Goal: Information Seeking & Learning: Learn about a topic

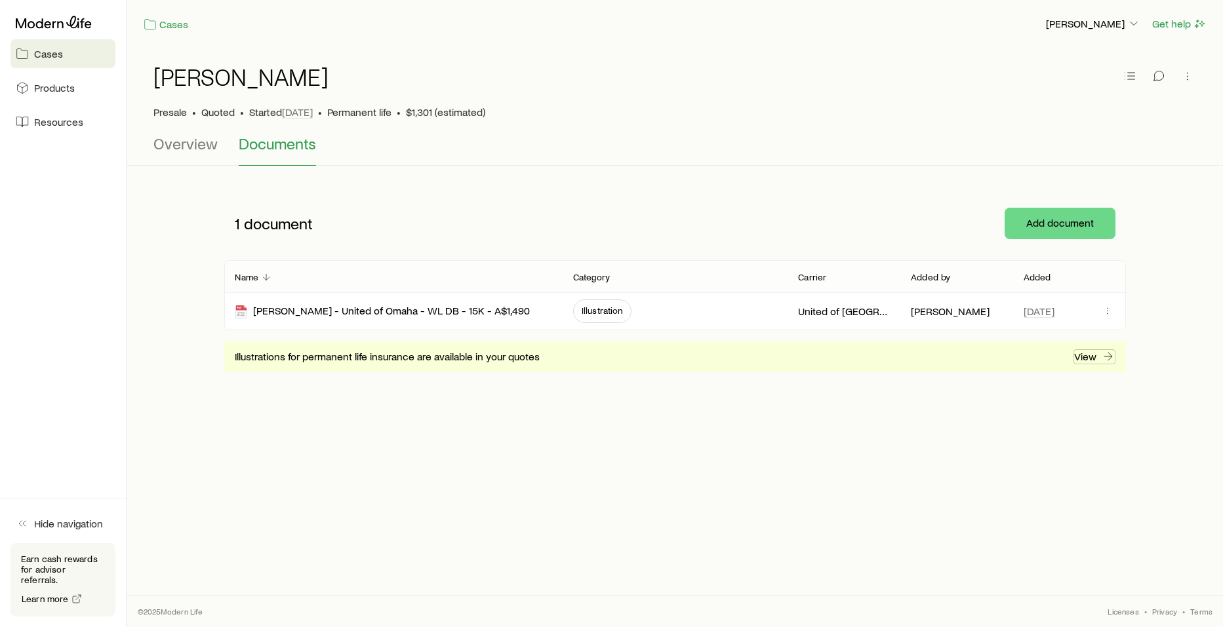
click at [1083, 355] on p "View" at bounding box center [1085, 356] width 22 height 13
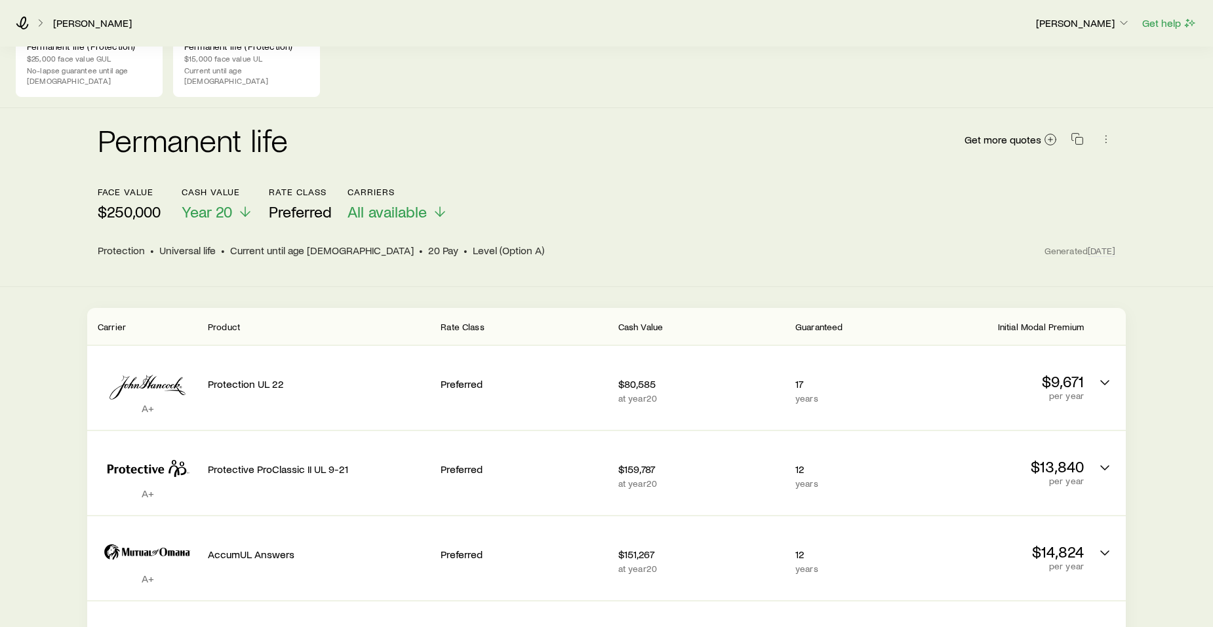
scroll to position [47, 0]
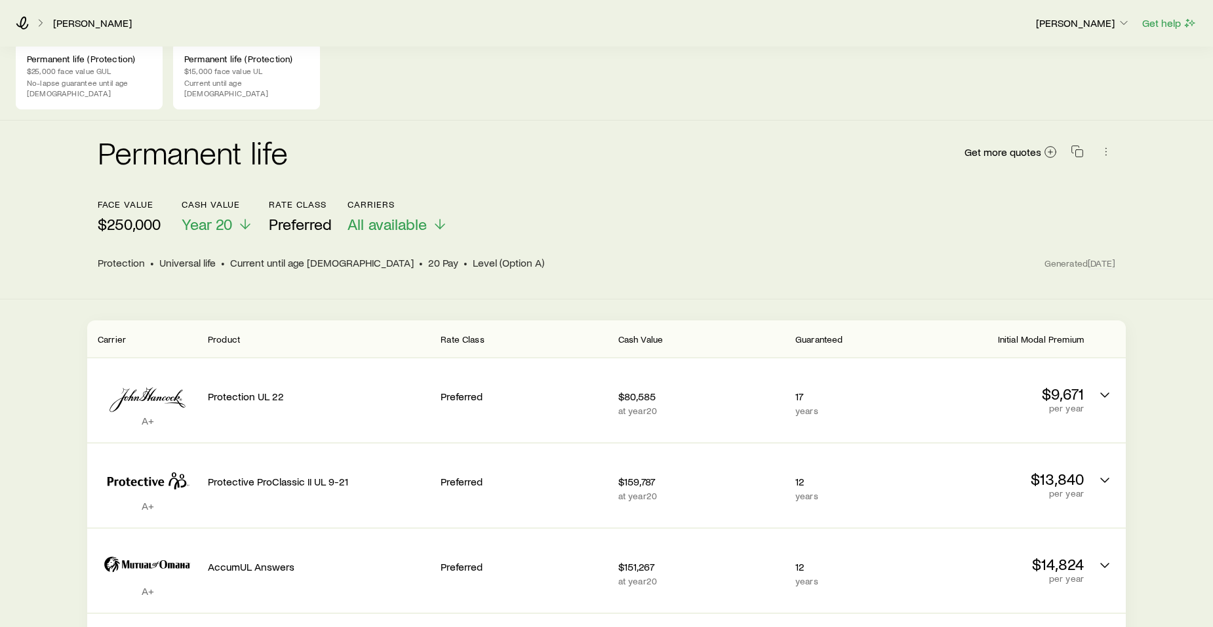
click at [217, 65] on div "Permanent life (Protection) $15,000 face value UL Current until age [DEMOGRAPHI…" at bounding box center [246, 76] width 147 height 67
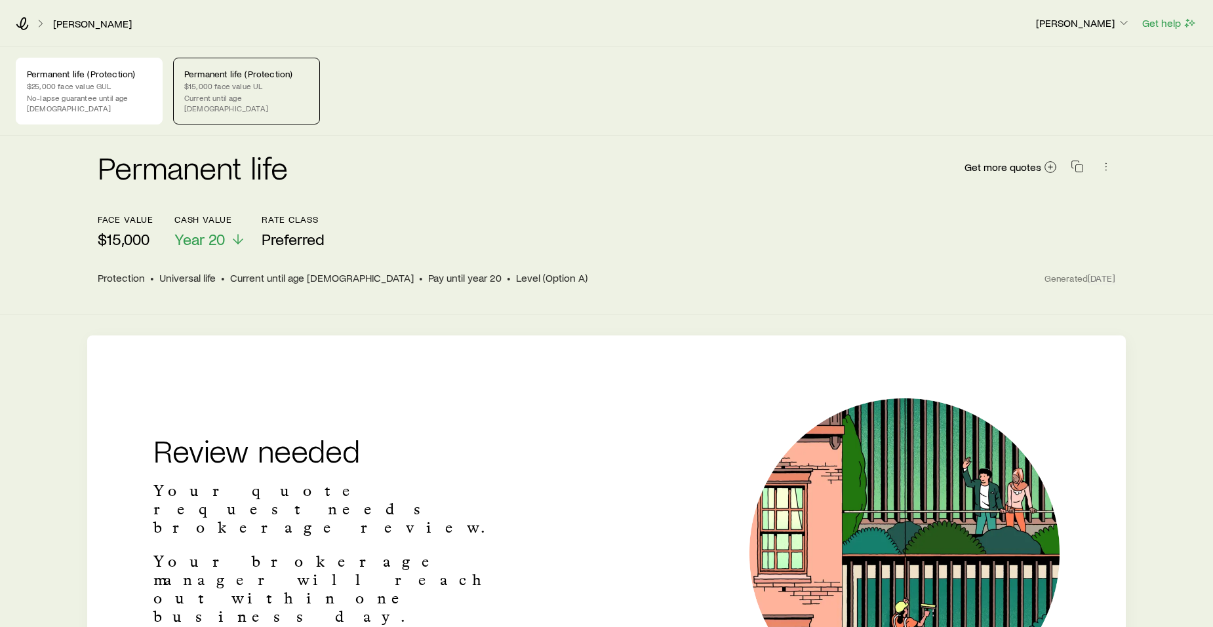
click at [90, 96] on p "No-lapse guarantee until age [DEMOGRAPHIC_DATA]" at bounding box center [89, 102] width 125 height 21
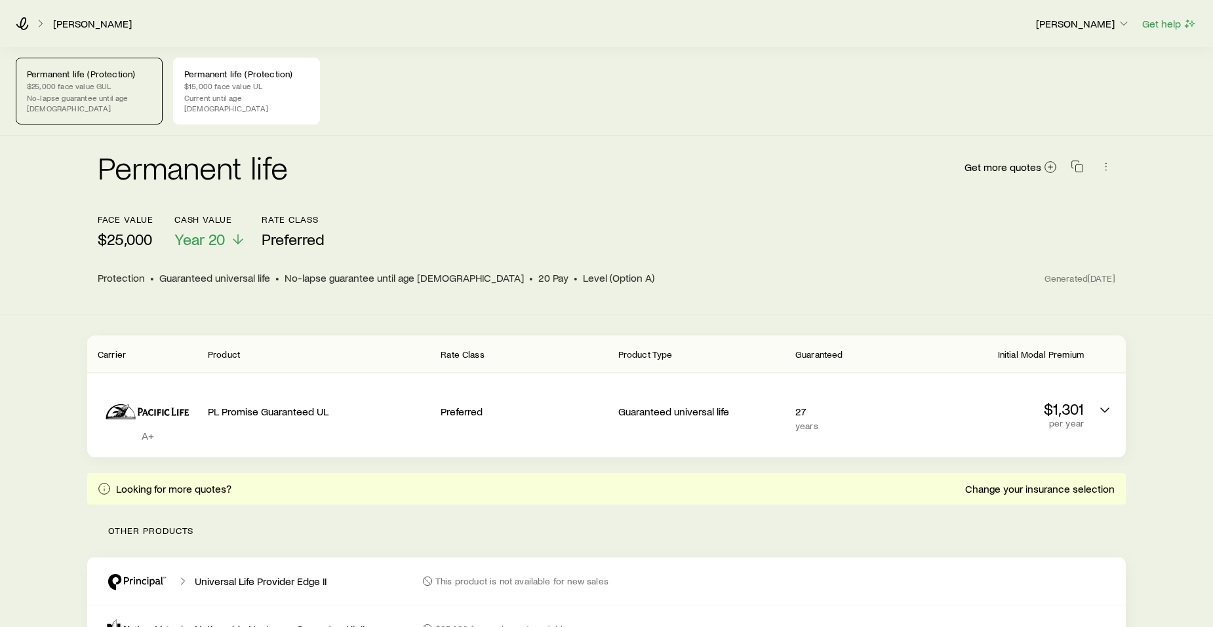
scroll to position [185, 0]
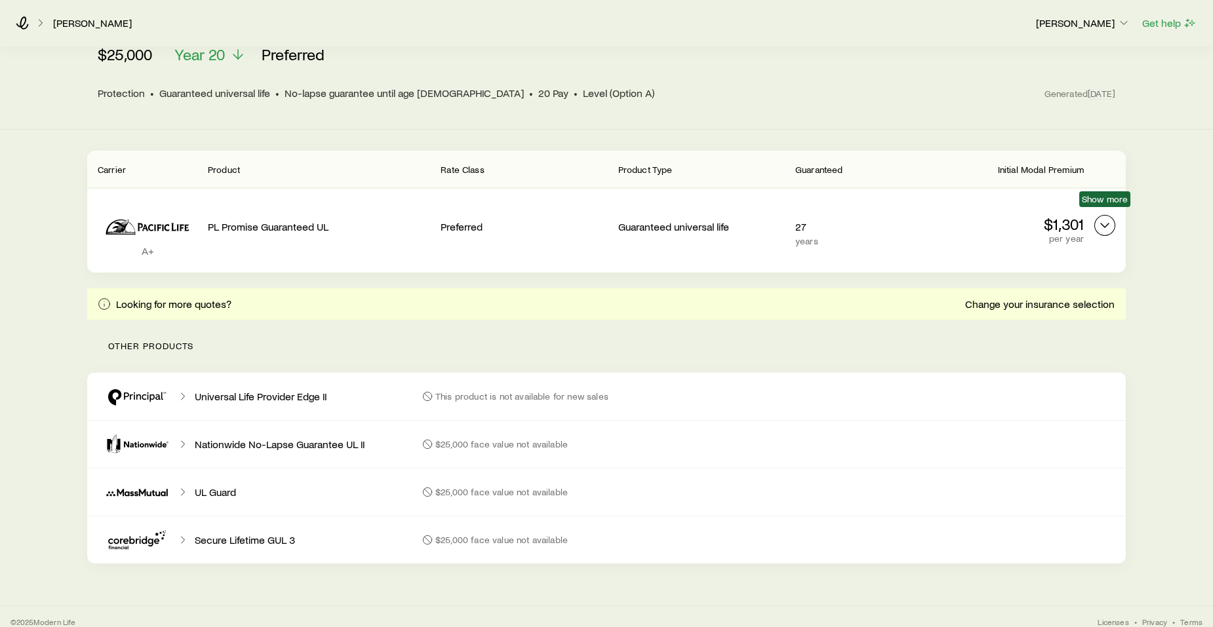
click at [1104, 218] on icon "Permanent quotes" at bounding box center [1105, 226] width 16 height 16
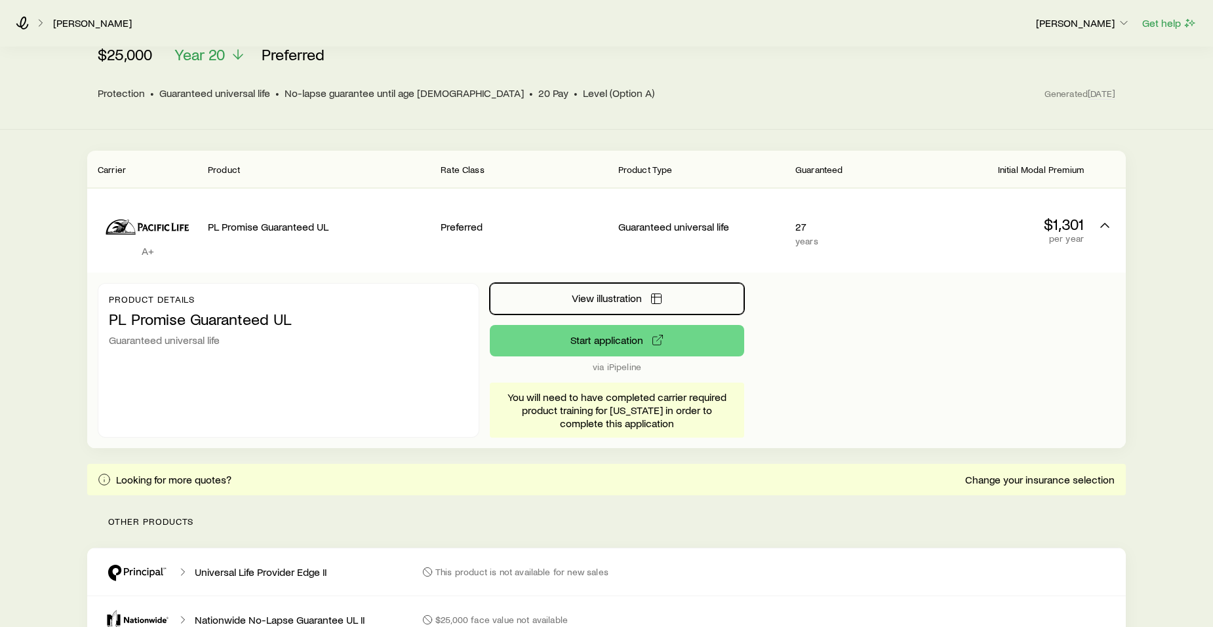
click at [612, 293] on span "View illustration" at bounding box center [607, 298] width 70 height 10
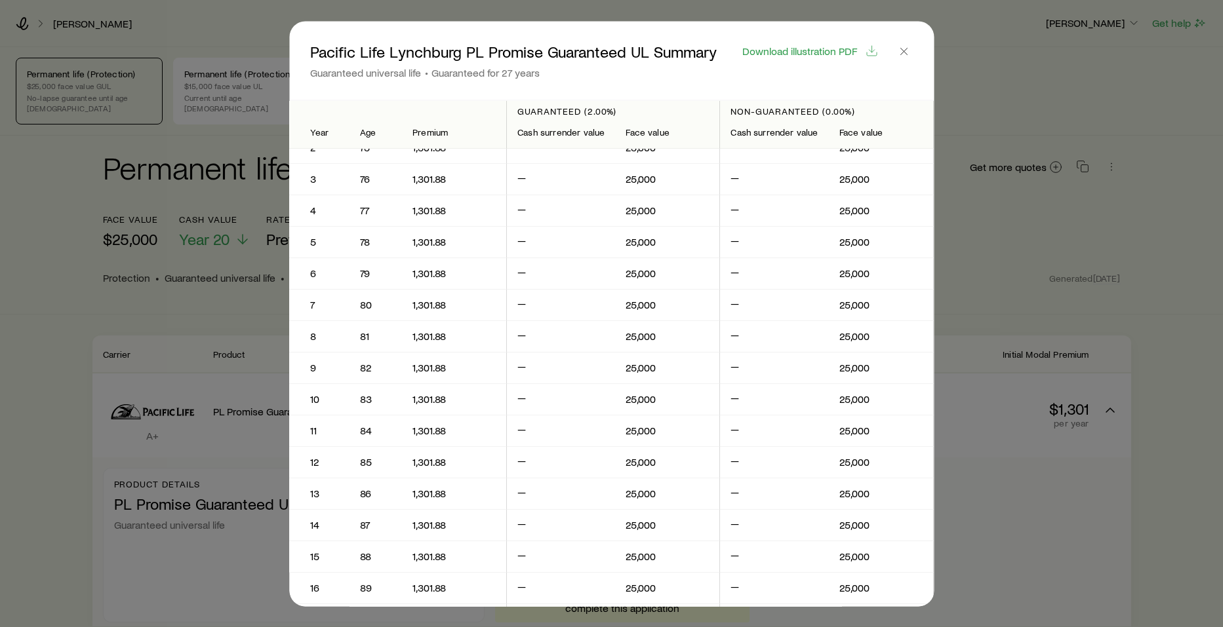
scroll to position [0, 0]
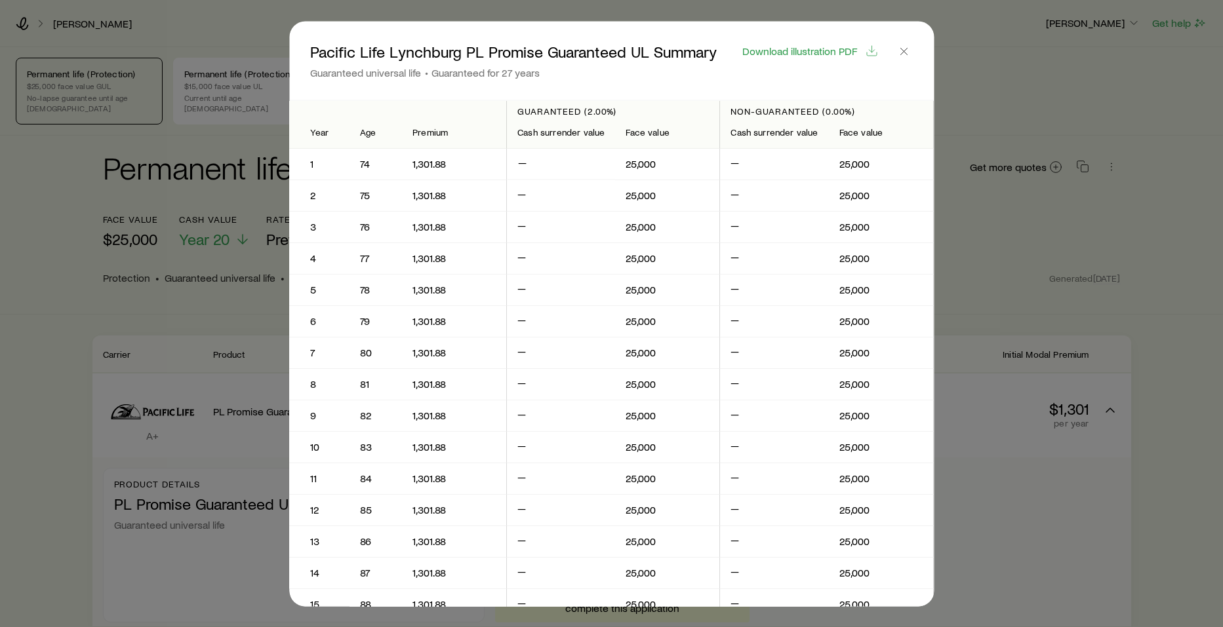
click at [825, 49] on span "Download illustration PDF" at bounding box center [799, 50] width 115 height 10
click at [907, 51] on icon "button" at bounding box center [903, 51] width 13 height 13
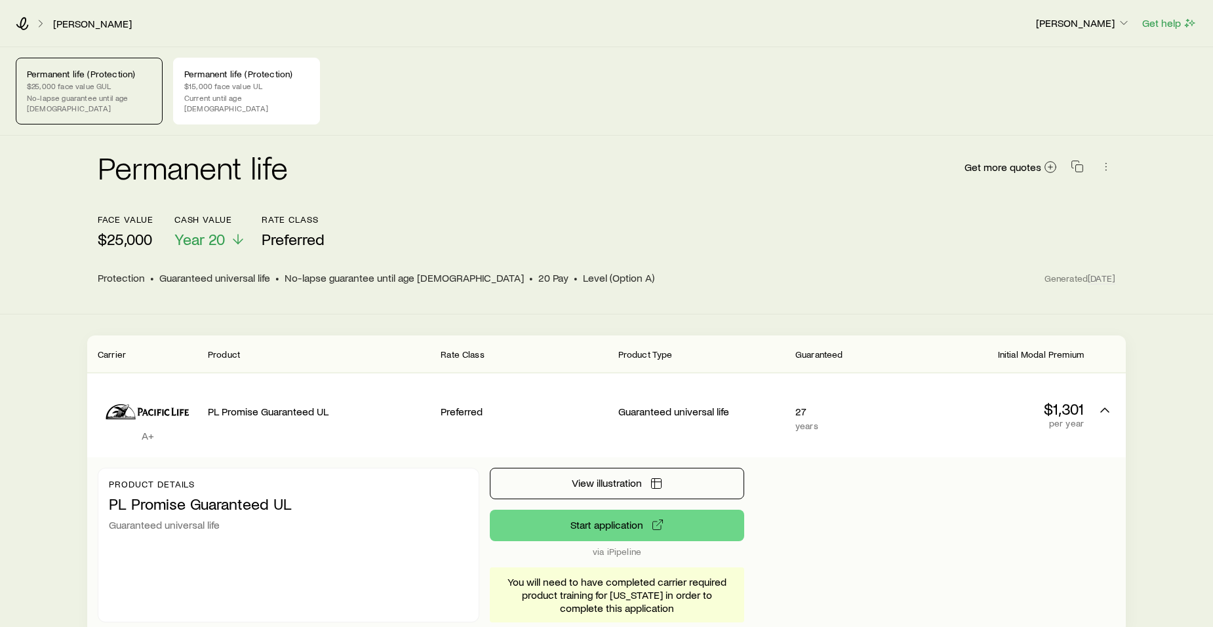
click at [238, 86] on p "$15,000 face value UL" at bounding box center [246, 86] width 125 height 10
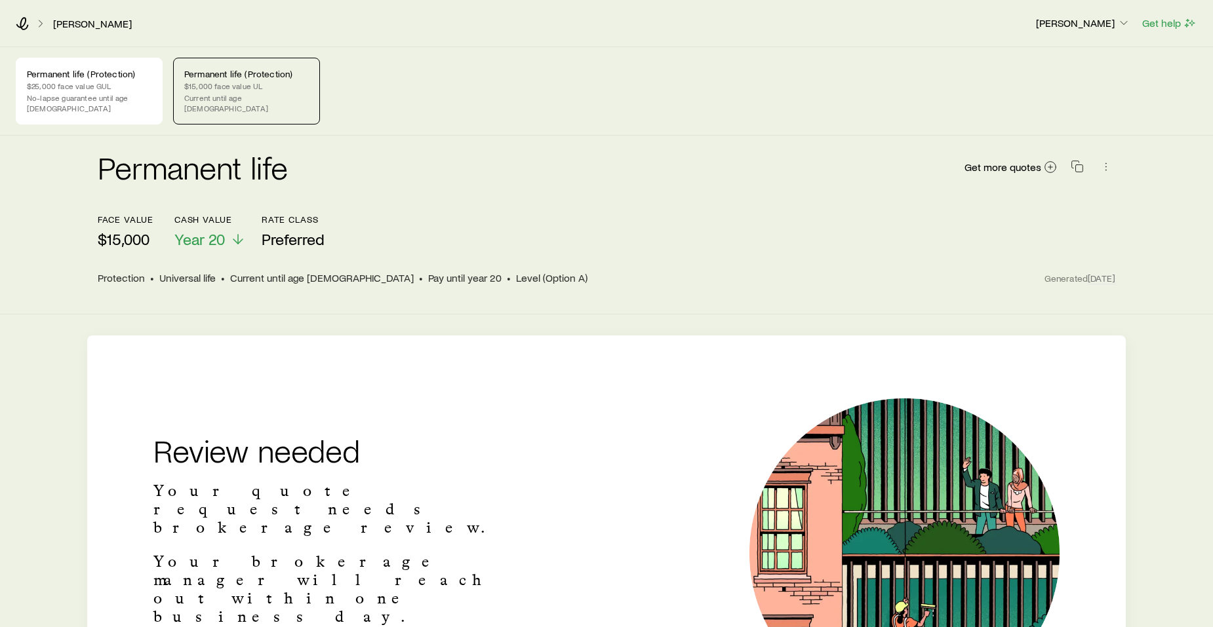
click at [230, 231] on icon at bounding box center [238, 239] width 16 height 16
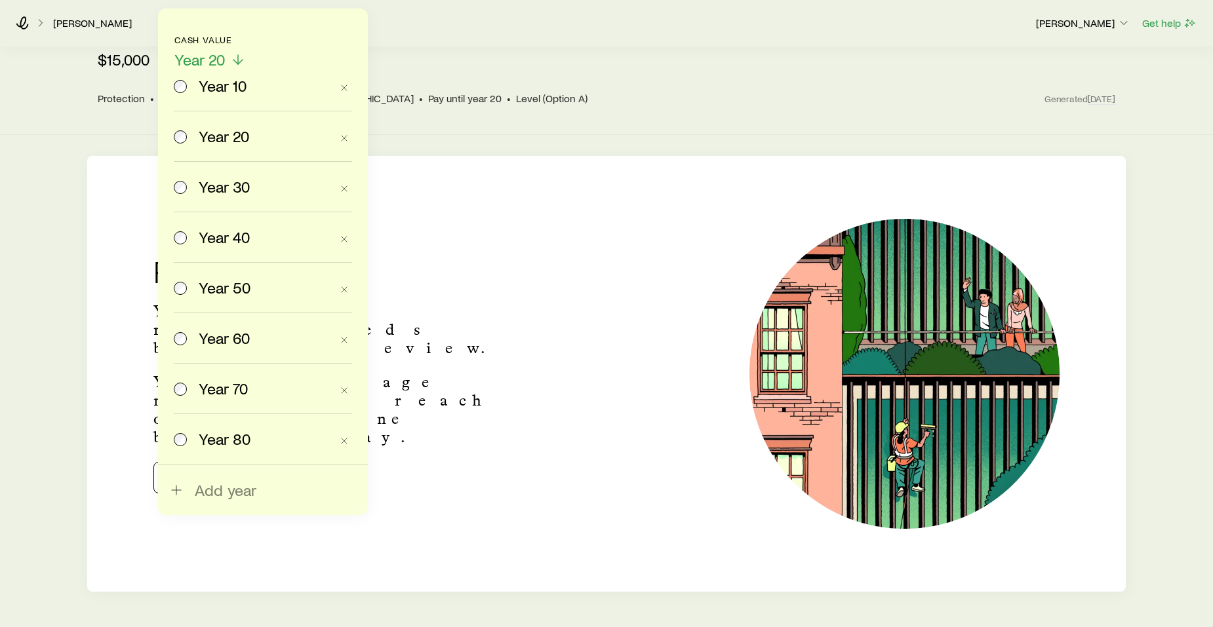
scroll to position [208, 0]
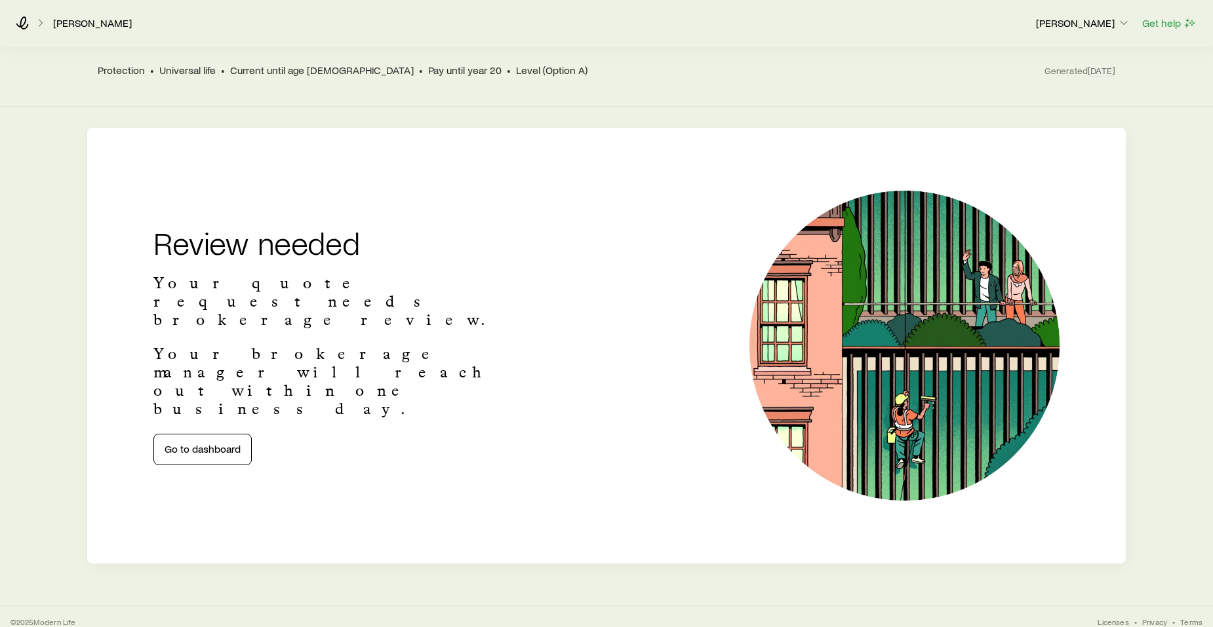
click at [97, 488] on div "Review needed Your quote request needs brokerage review. Your brokerage manager…" at bounding box center [606, 346] width 1059 height 310
click at [214, 434] on link "Go to dashboard" at bounding box center [202, 449] width 98 height 31
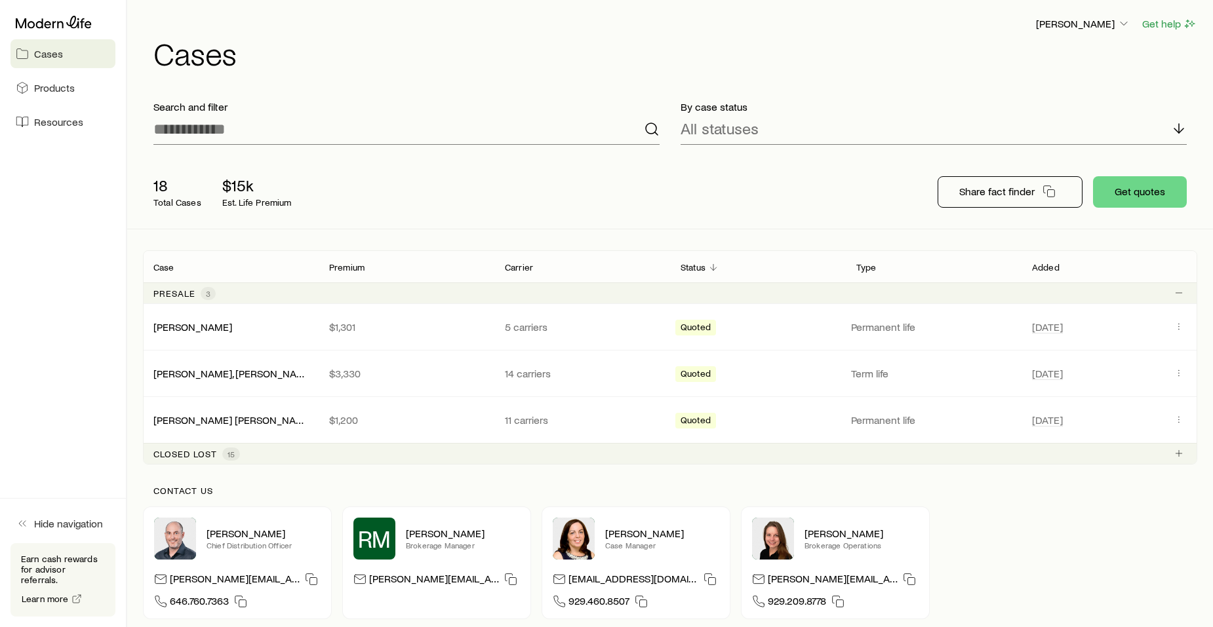
click at [202, 326] on link "[PERSON_NAME]" at bounding box center [192, 327] width 79 height 12
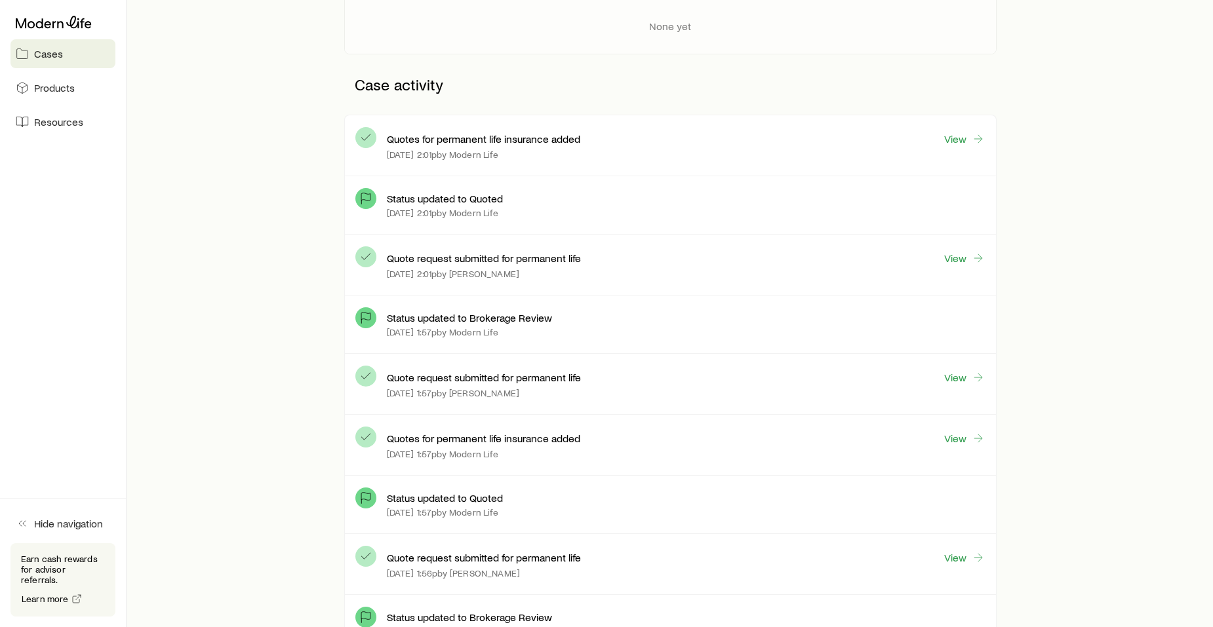
scroll to position [275, 0]
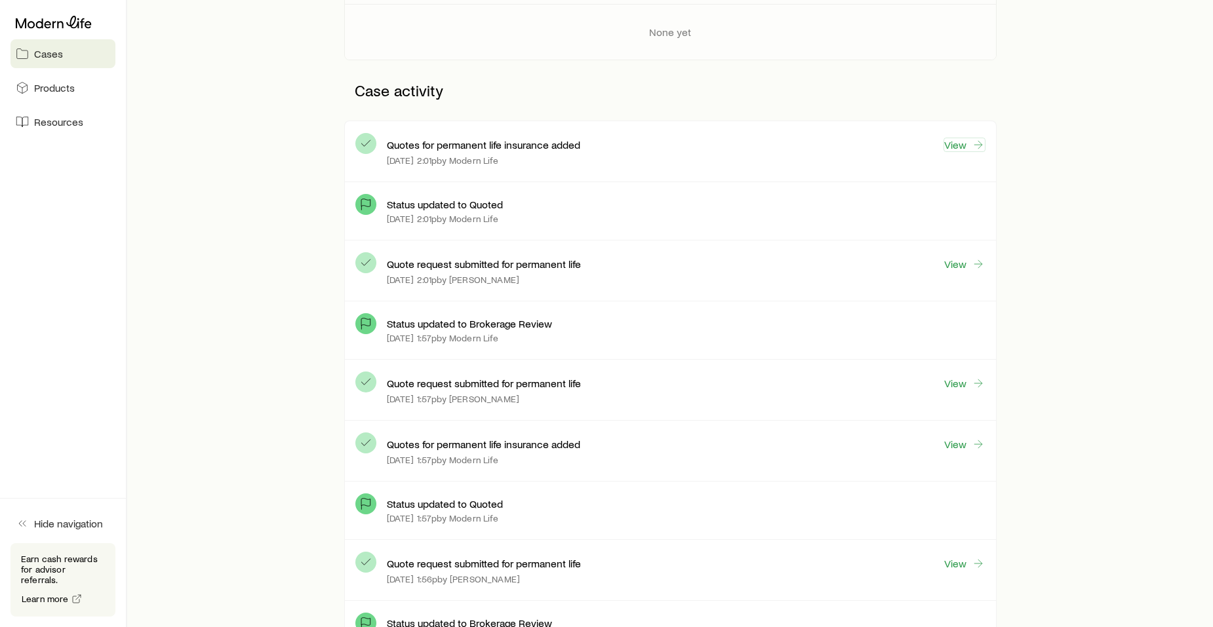
click at [959, 144] on link "View" at bounding box center [964, 145] width 42 height 14
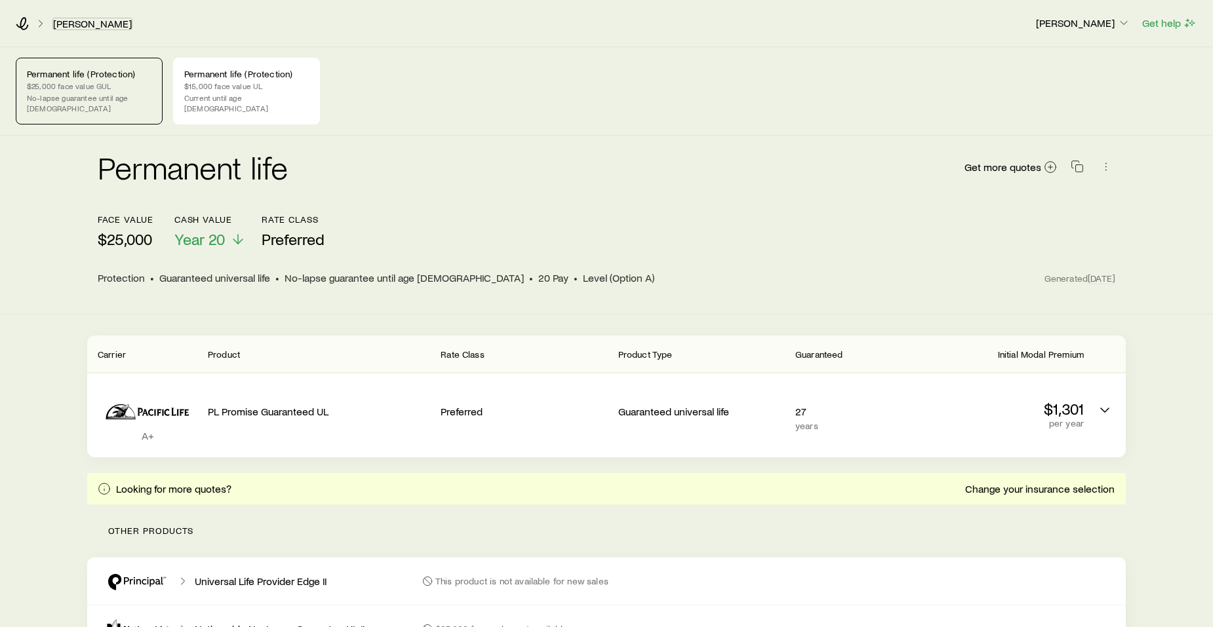
click at [70, 20] on link "[PERSON_NAME]" at bounding box center [92, 24] width 80 height 12
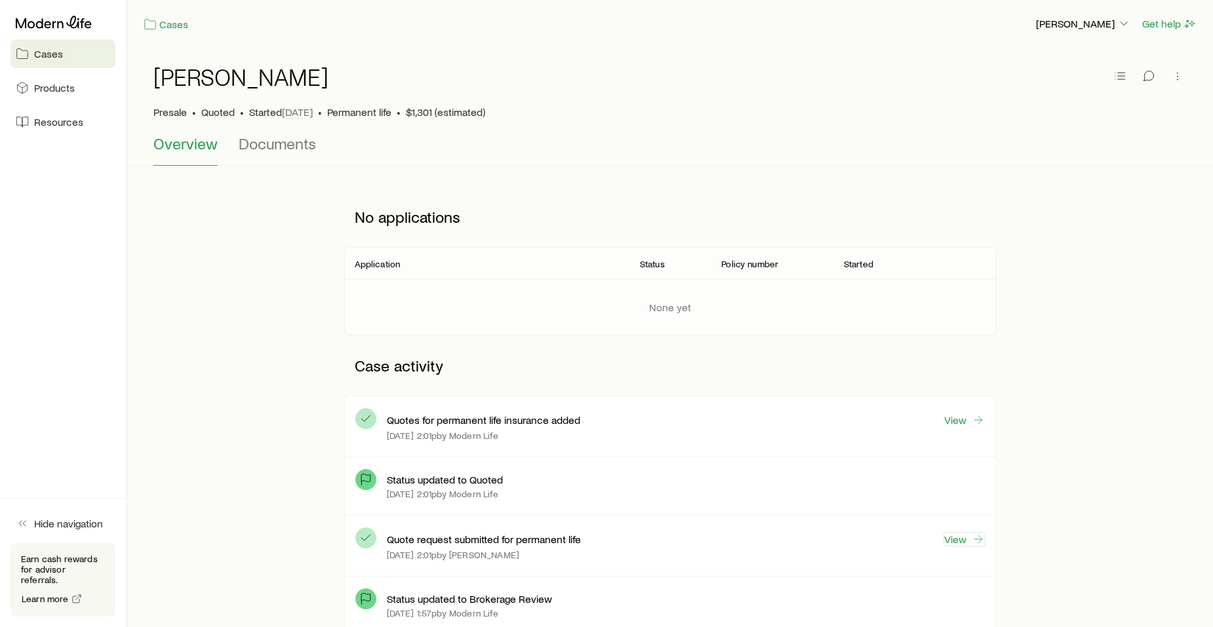
click at [952, 539] on link "View" at bounding box center [964, 539] width 42 height 14
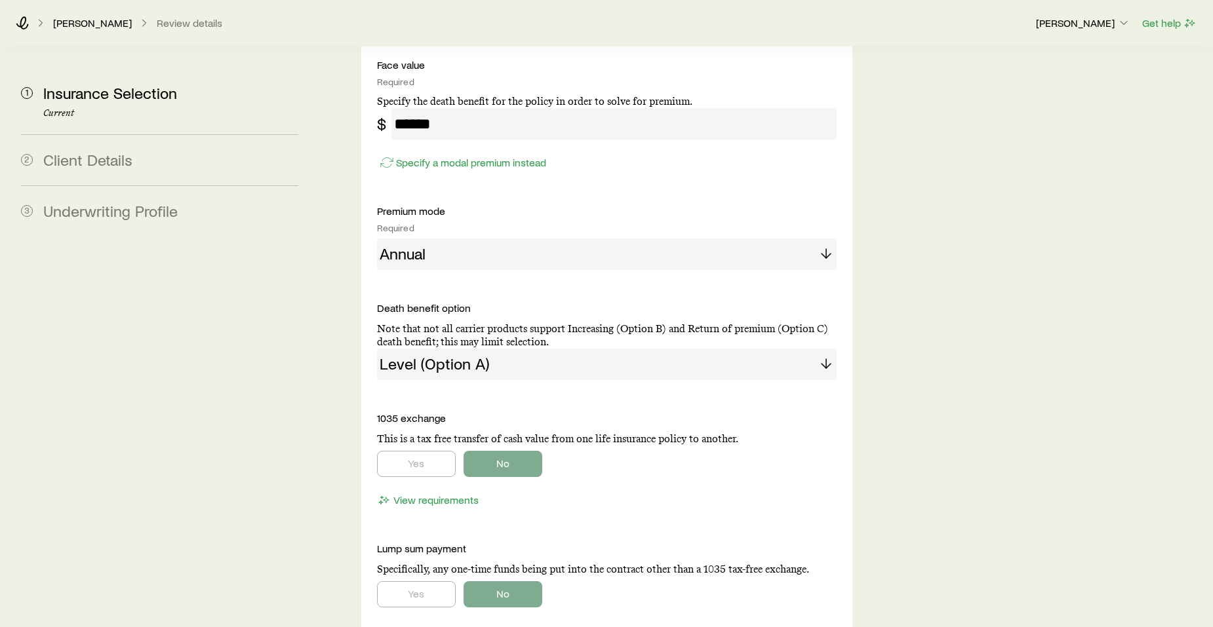
scroll to position [6184, 0]
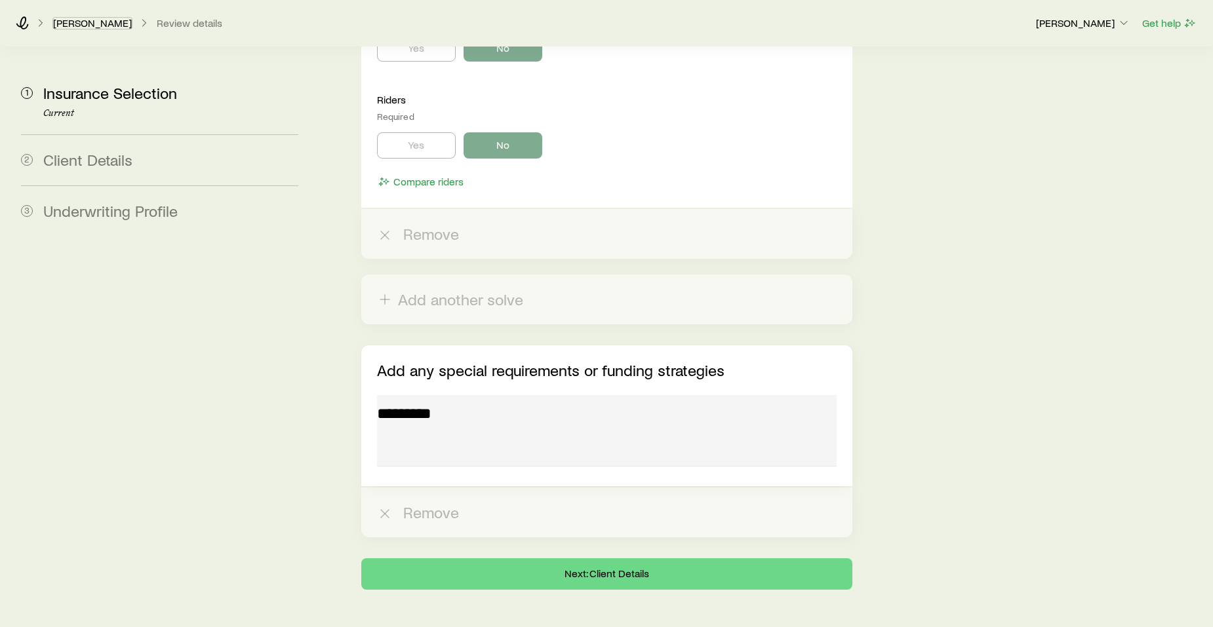
click at [96, 22] on link "[PERSON_NAME]" at bounding box center [92, 23] width 80 height 12
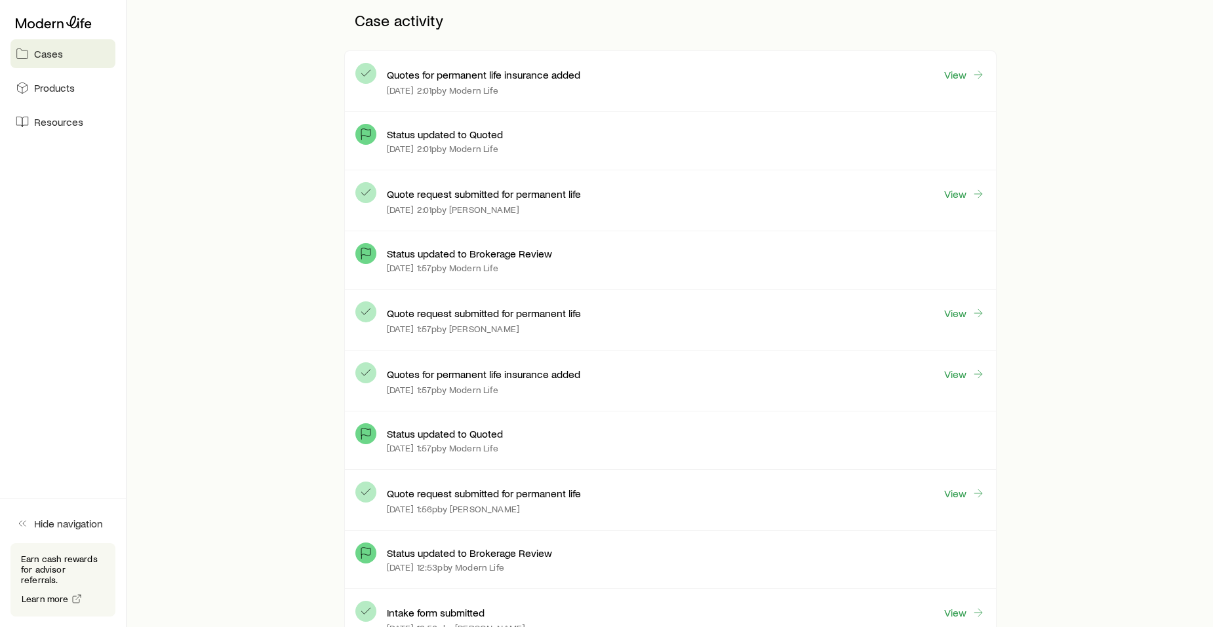
scroll to position [347, 0]
click at [958, 310] on link "View" at bounding box center [964, 311] width 42 height 14
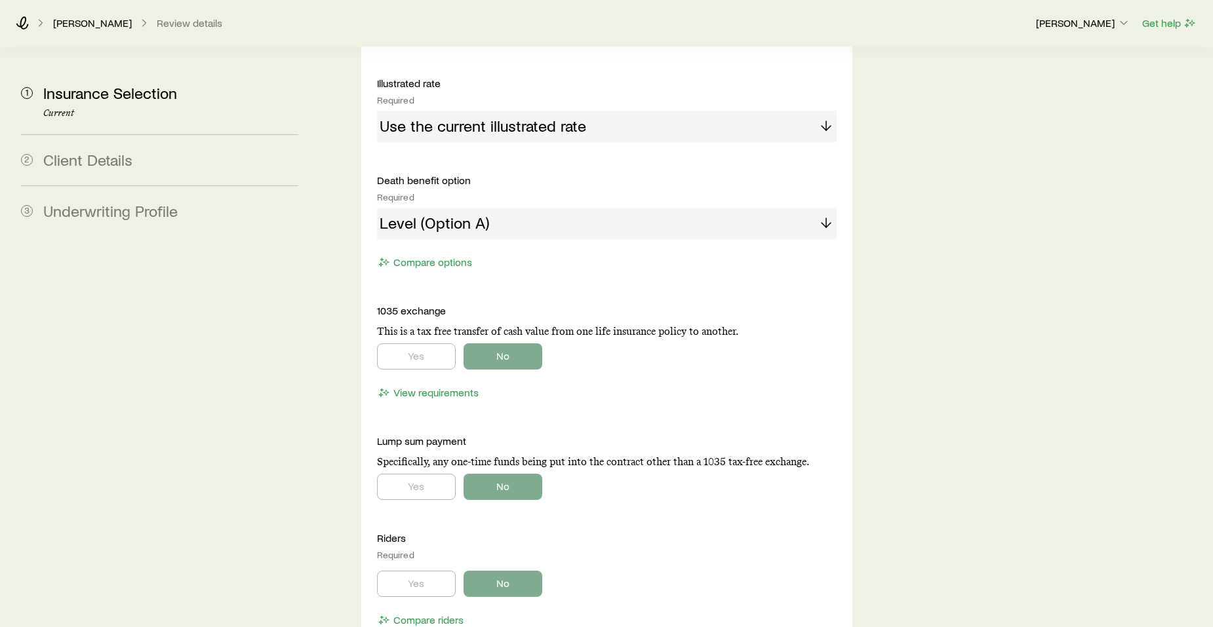
scroll to position [3843, 0]
